Goal: Transaction & Acquisition: Order Labs

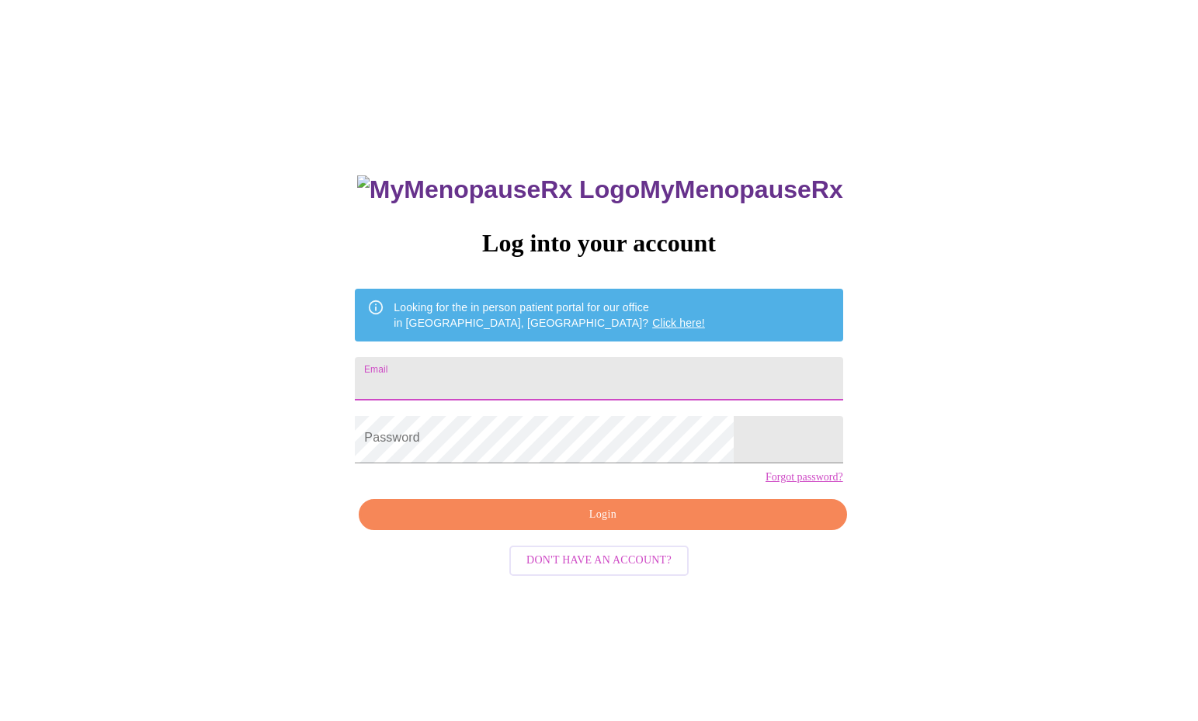
click at [581, 395] on input "Email" at bounding box center [598, 378] width 487 height 43
type input "[EMAIL_ADDRESS][DOMAIN_NAME]"
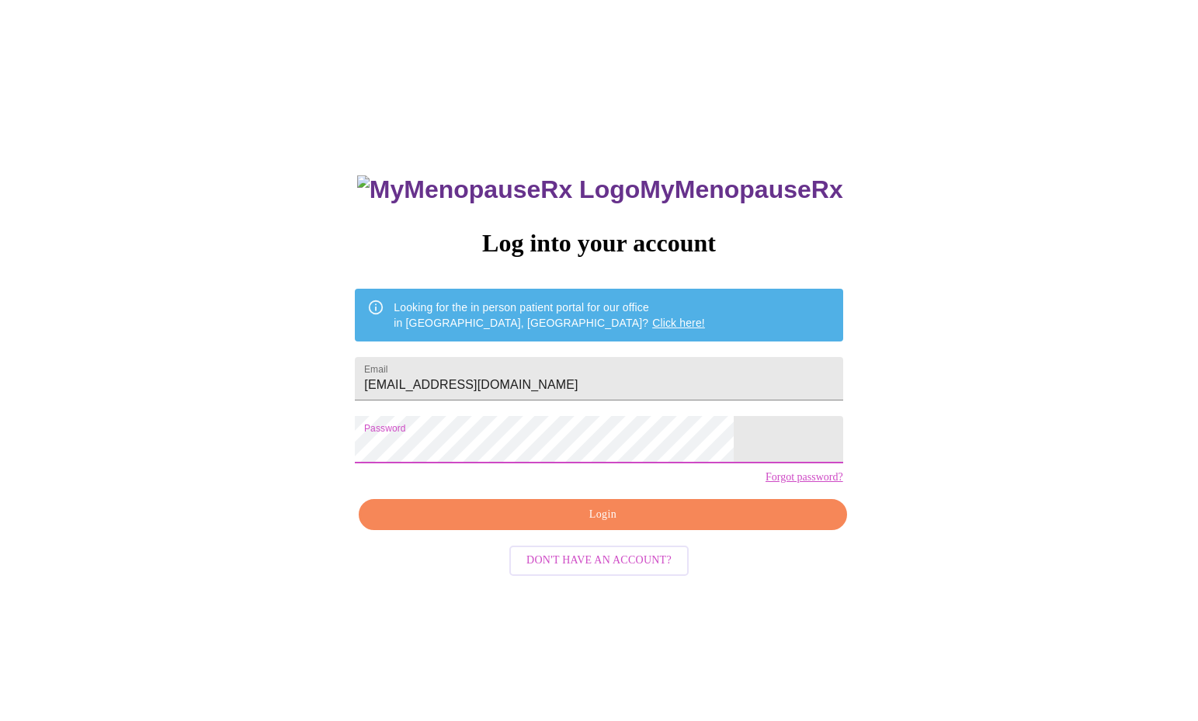
click at [587, 525] on span "Login" at bounding box center [602, 514] width 452 height 19
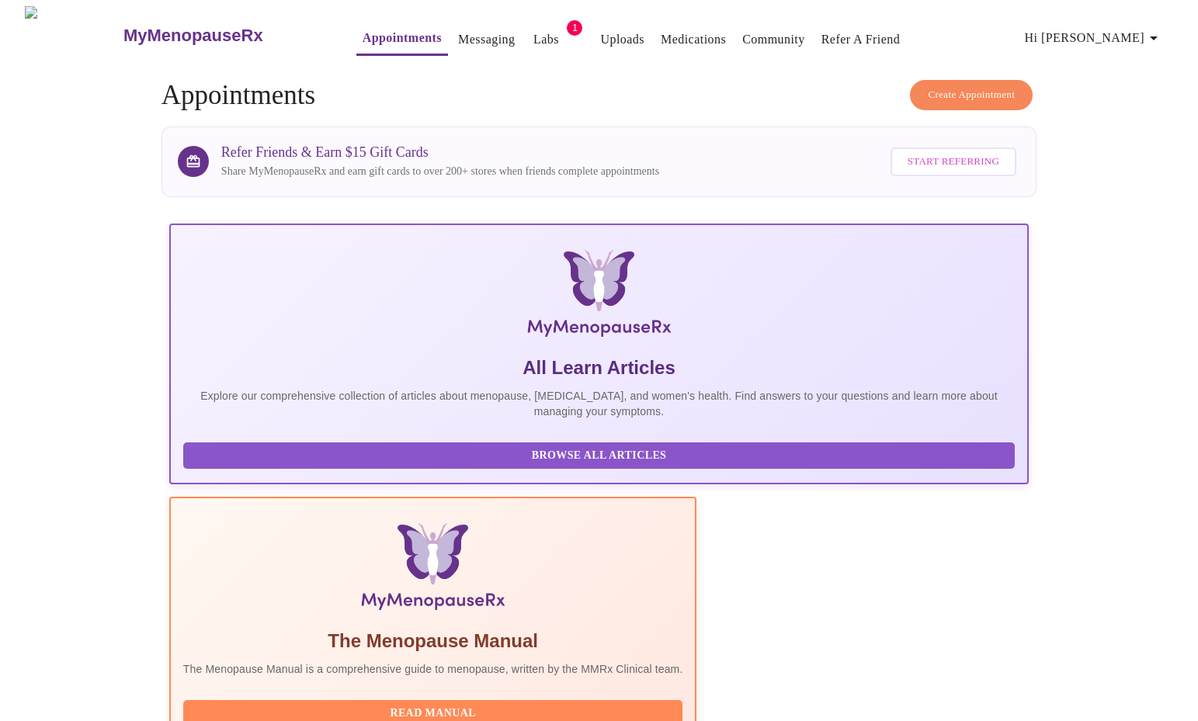
drag, startPoint x: 1021, startPoint y: 5, endPoint x: 1011, endPoint y: 17, distance: 15.9
click at [1021, 6] on div "MyMenopauseRx Appointments Messaging Labs 1 Uploads Medications Community Refer…" at bounding box center [598, 35] width 1185 height 58
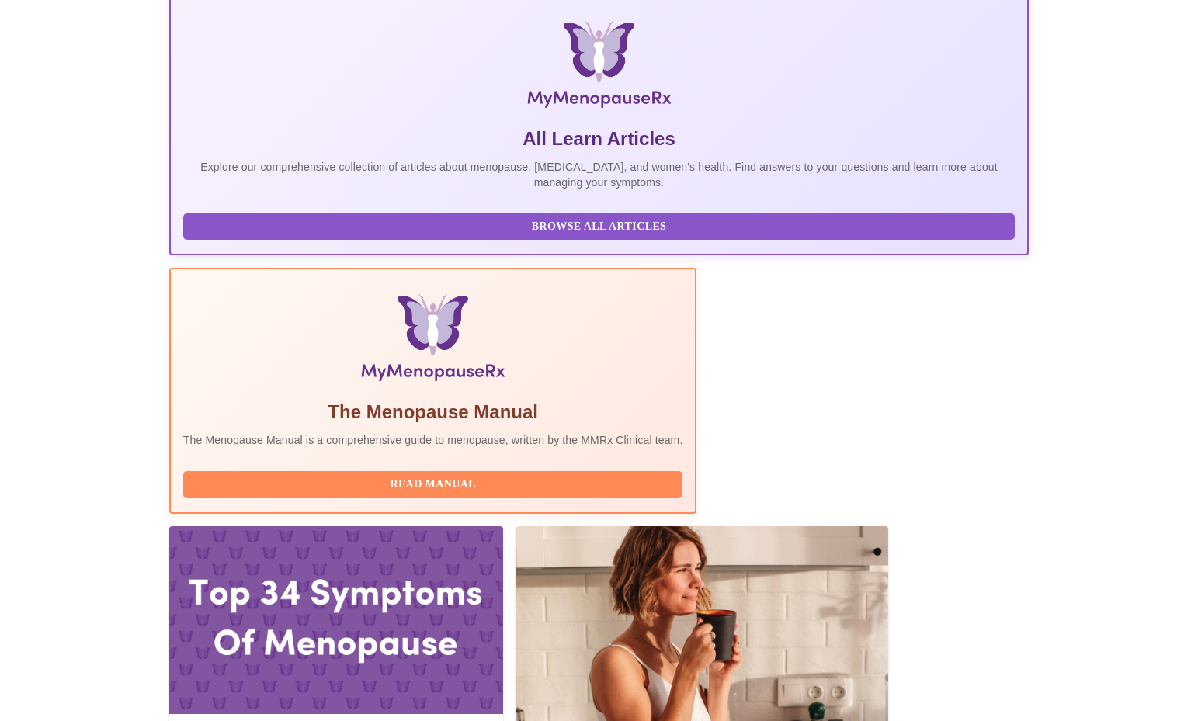
scroll to position [470, 0]
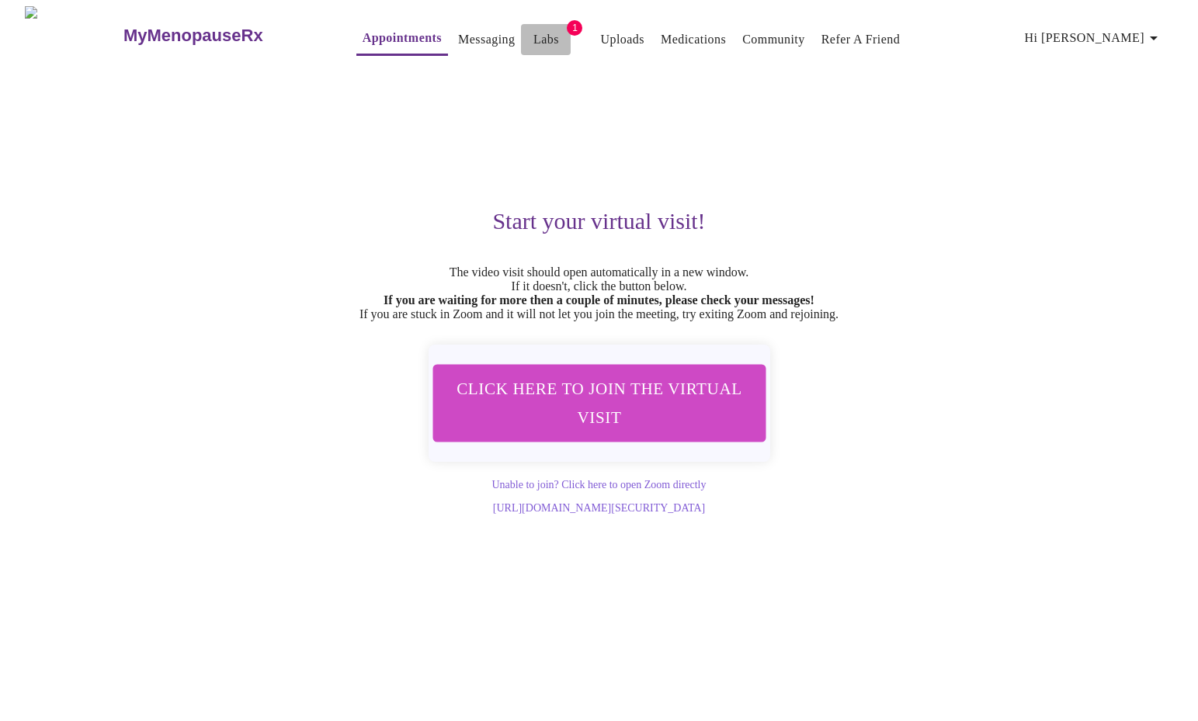
click at [533, 41] on link "Labs" at bounding box center [546, 40] width 26 height 22
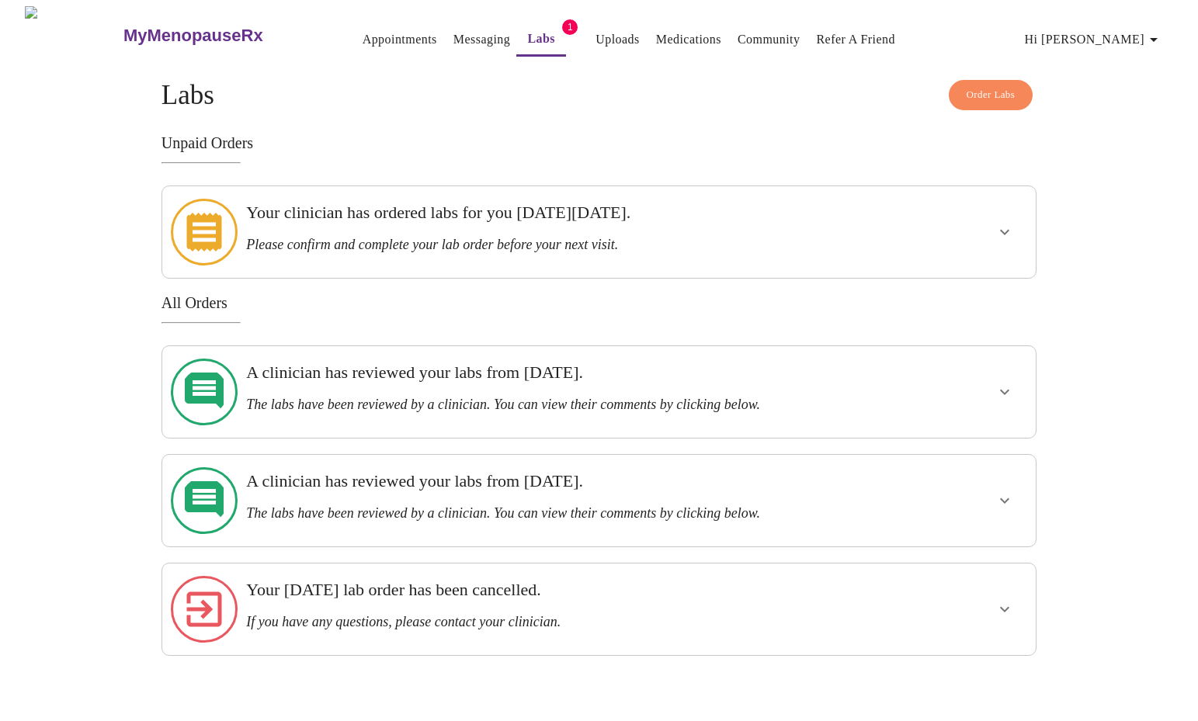
click at [774, 223] on h3 "Your clinician has ordered labs for you on Thursday, May 8th." at bounding box center [556, 213] width 621 height 20
click at [999, 224] on icon "show more" at bounding box center [1004, 232] width 19 height 19
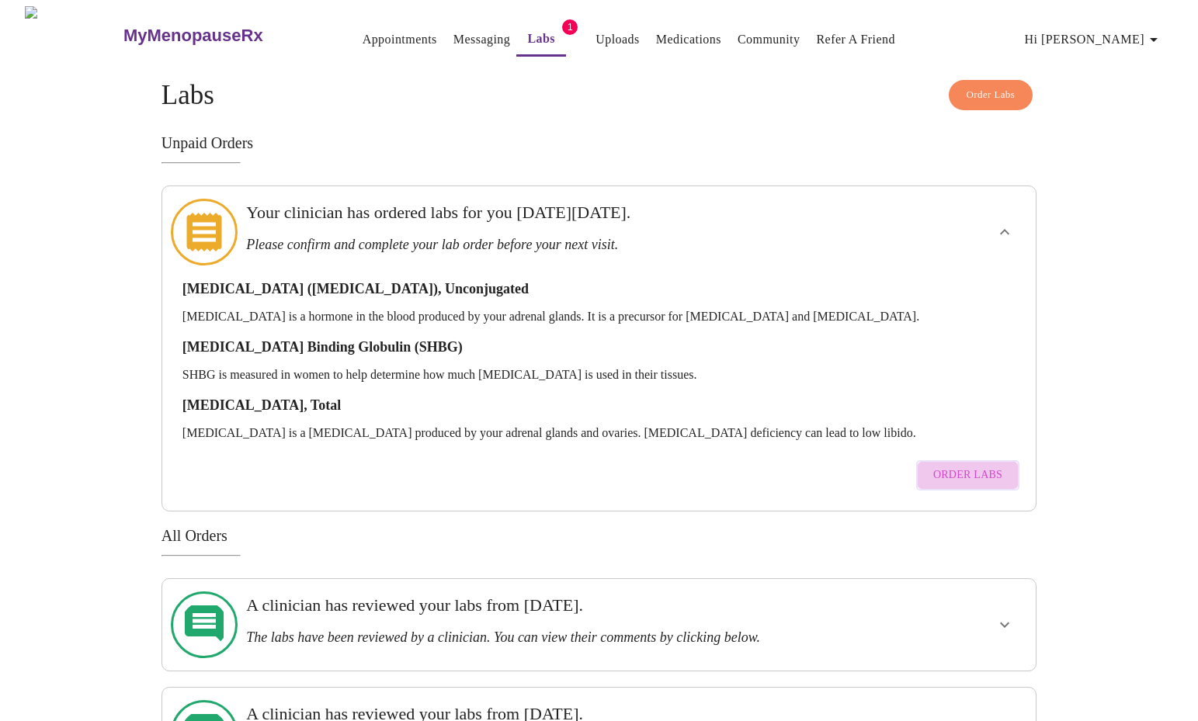
click at [933, 466] on span "Order Labs" at bounding box center [967, 475] width 69 height 19
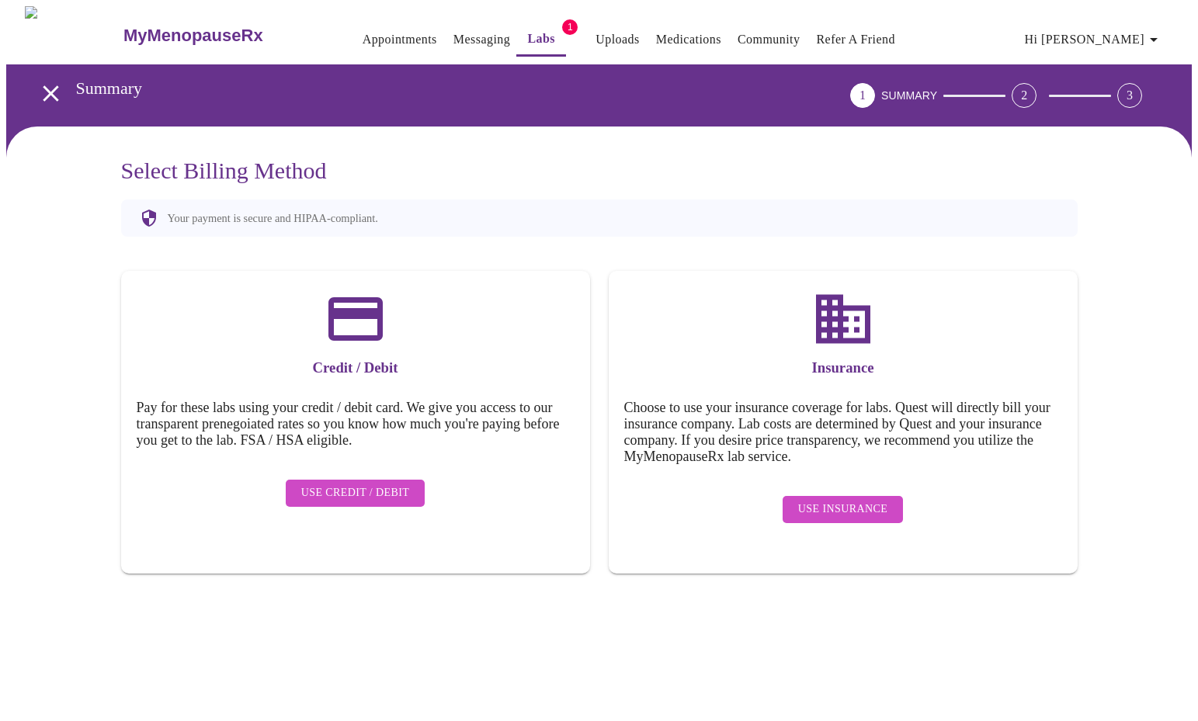
click at [887, 516] on span "Use Insurance" at bounding box center [842, 509] width 89 height 19
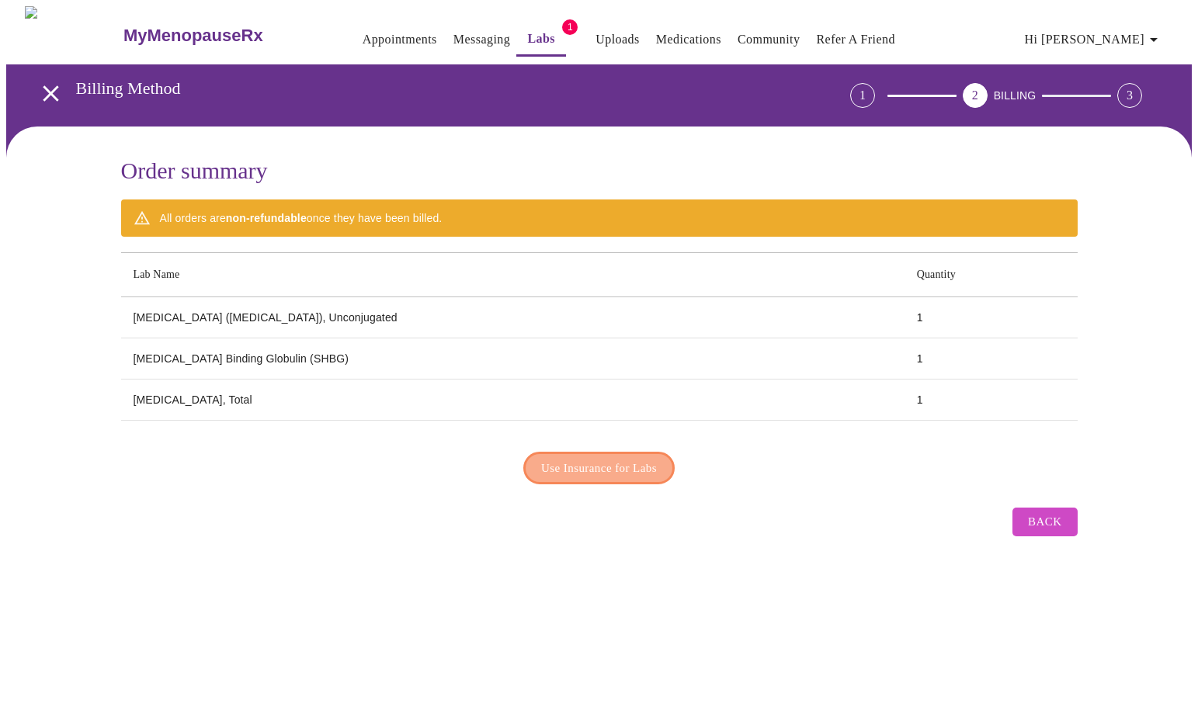
click at [652, 478] on span "Use Insurance for Labs" at bounding box center [599, 468] width 116 height 20
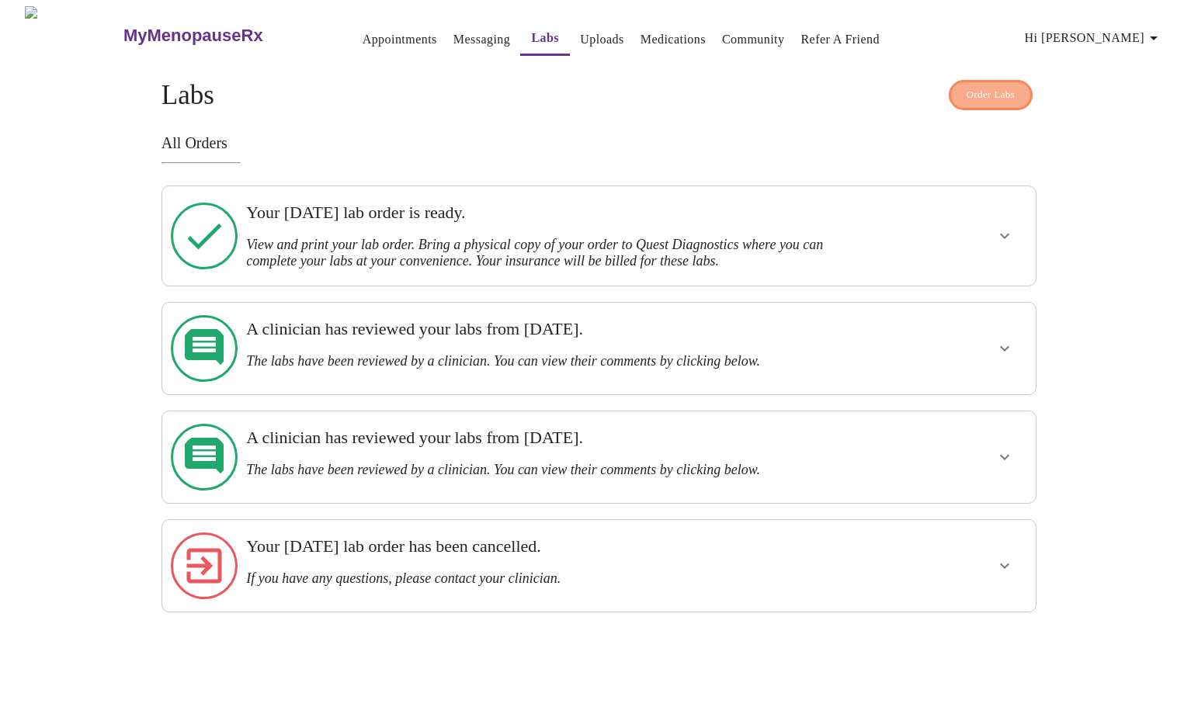
click at [983, 86] on span "Order Labs" at bounding box center [990, 95] width 49 height 18
click at [453, 34] on link "Messaging" at bounding box center [481, 40] width 57 height 22
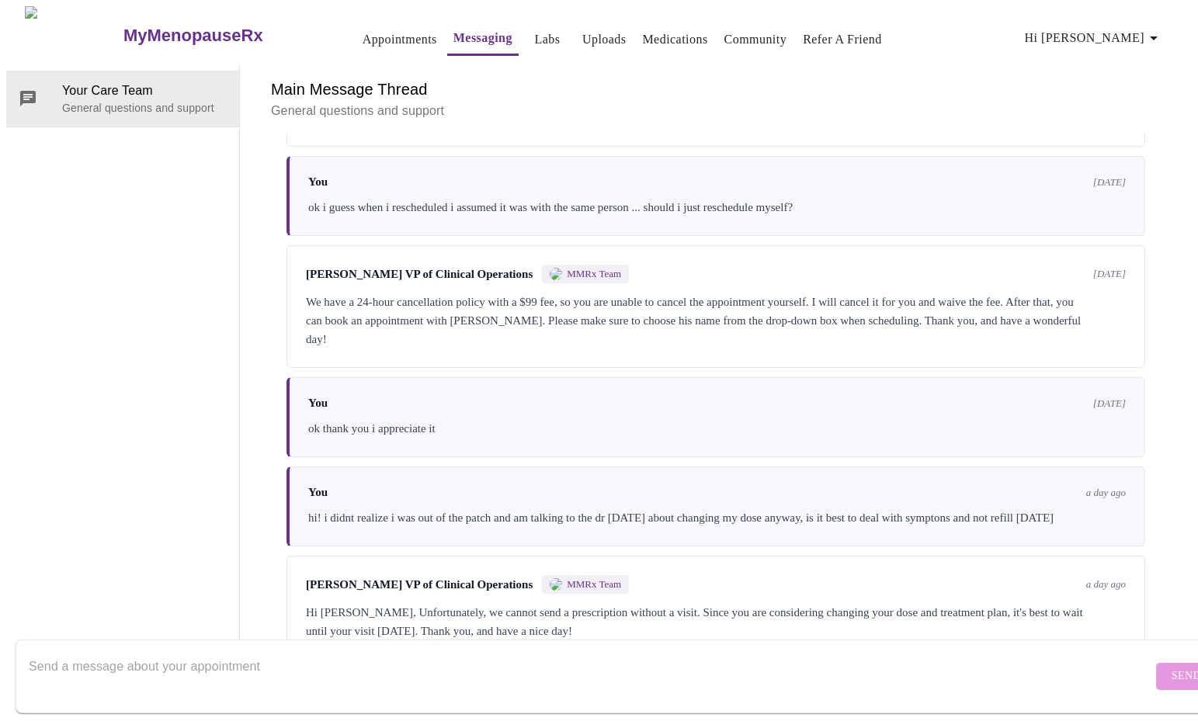
scroll to position [2720, 0]
